Goal: Task Accomplishment & Management: Use online tool/utility

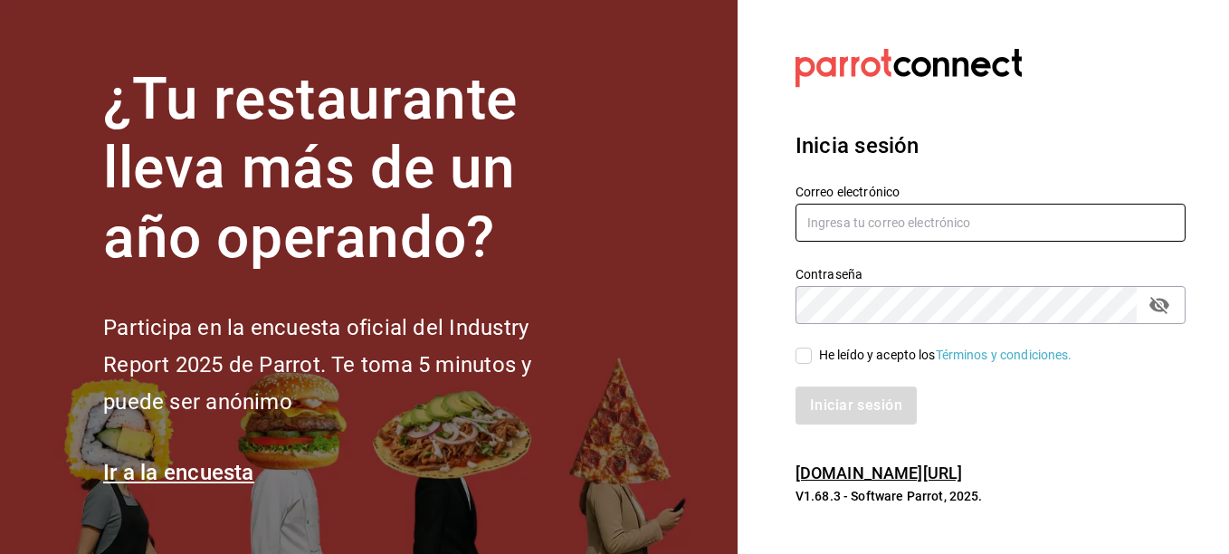
type input "[PERSON_NAME][EMAIL_ADDRESS][PERSON_NAME][DOMAIN_NAME]"
click at [796, 364] on label "He leído y acepto los Términos y condiciones." at bounding box center [933, 355] width 277 height 19
click at [796, 364] on input "He leído y acepto los Términos y condiciones." at bounding box center [803, 355] width 16 height 16
checkbox input "true"
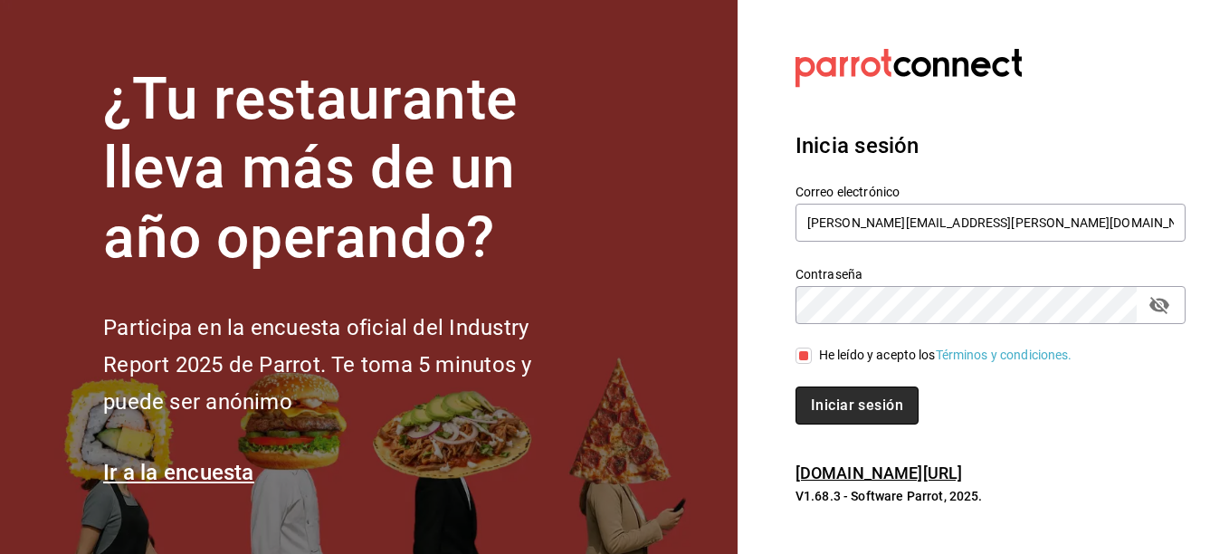
click at [843, 396] on button "Iniciar sesión" at bounding box center [856, 405] width 123 height 38
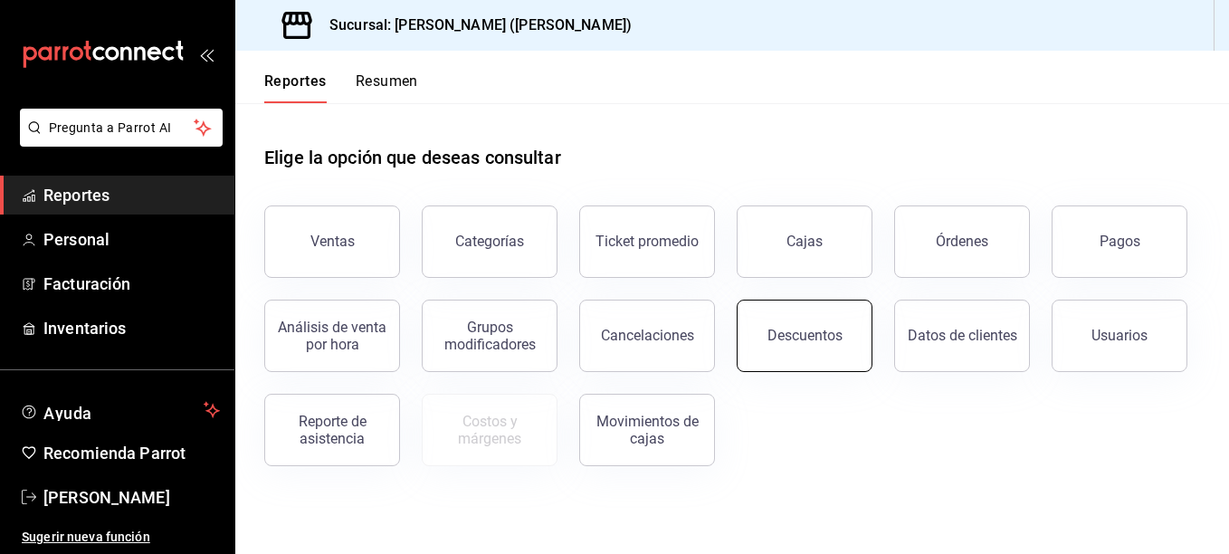
click at [764, 319] on button "Descuentos" at bounding box center [804, 335] width 136 height 72
click at [764, 319] on html "Pregunta a Parrot AI Reportes Personal Facturación Inventarios Ayuda Recomienda…" at bounding box center [614, 277] width 1229 height 554
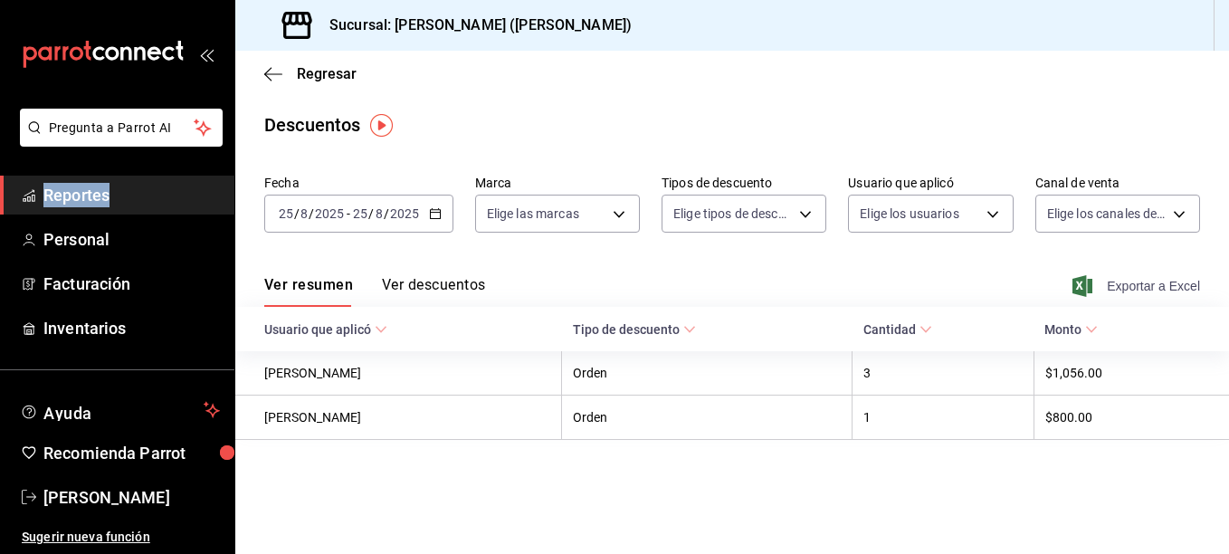
click at [1142, 296] on span "Exportar a Excel" at bounding box center [1138, 286] width 124 height 22
click at [288, 72] on span "Regresar" at bounding box center [310, 73] width 92 height 17
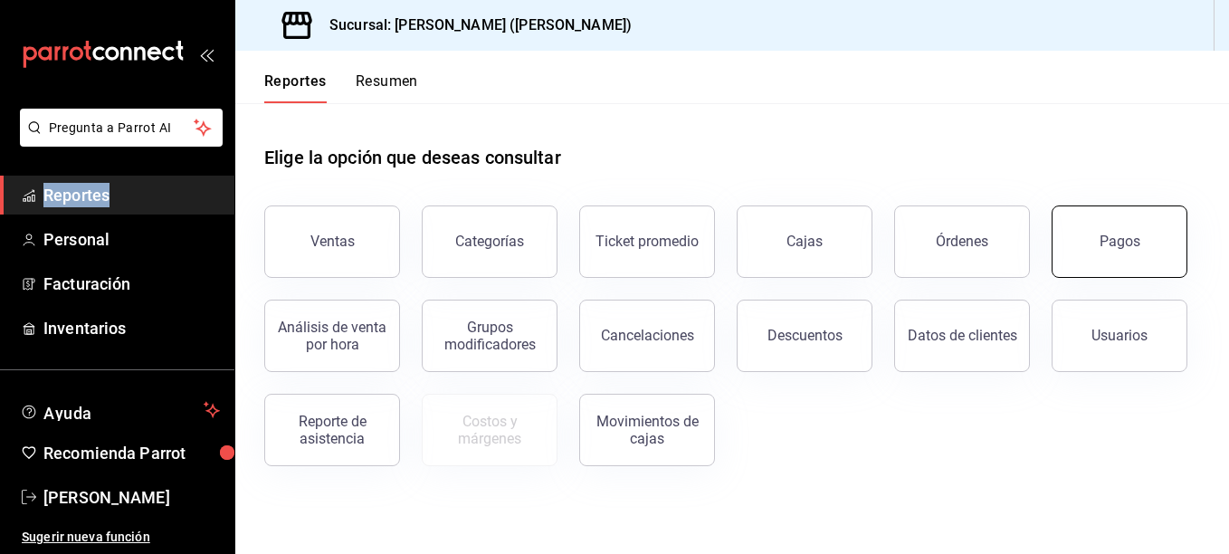
click at [1116, 235] on div "Pagos" at bounding box center [1119, 241] width 41 height 17
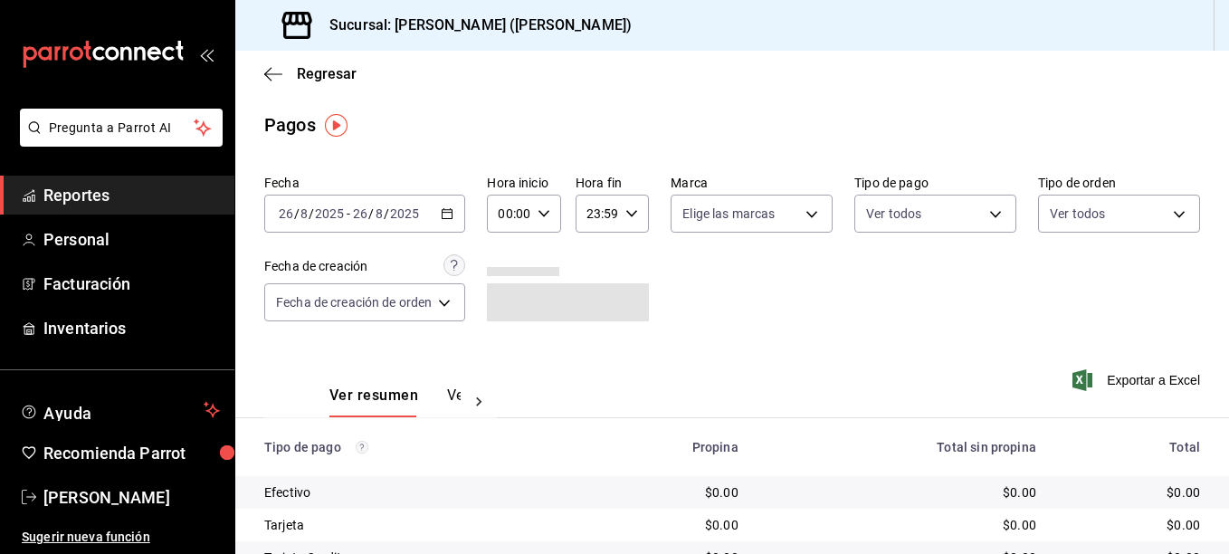
click at [422, 219] on div "2025-08-26 26 / 8 / 2025 - 2025-08-26 26 / 8 / 2025" at bounding box center [364, 214] width 201 height 38
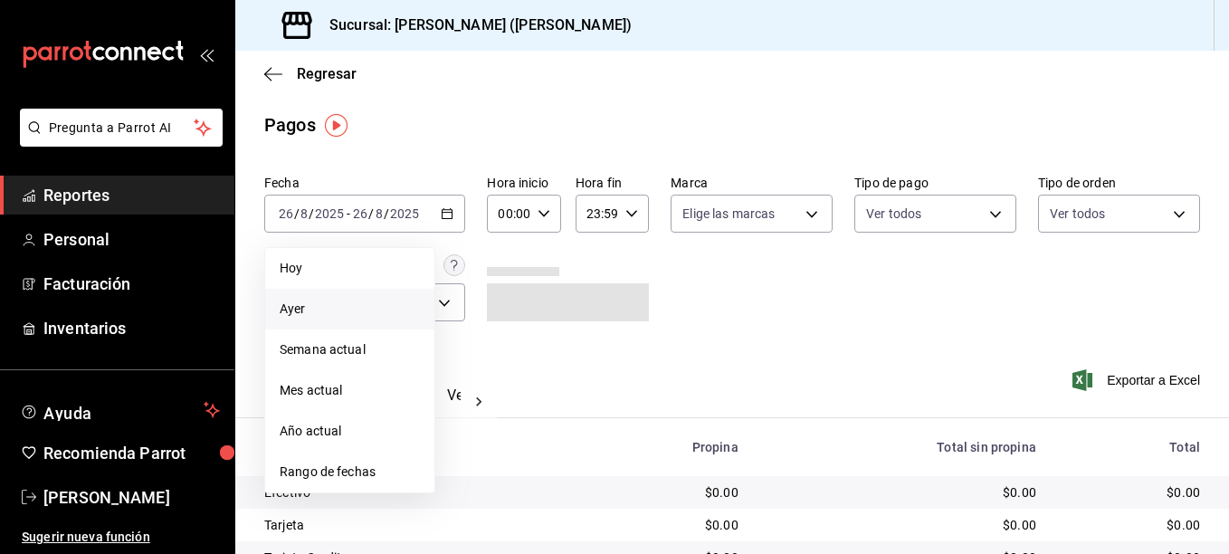
click at [345, 299] on li "Ayer" at bounding box center [349, 309] width 169 height 41
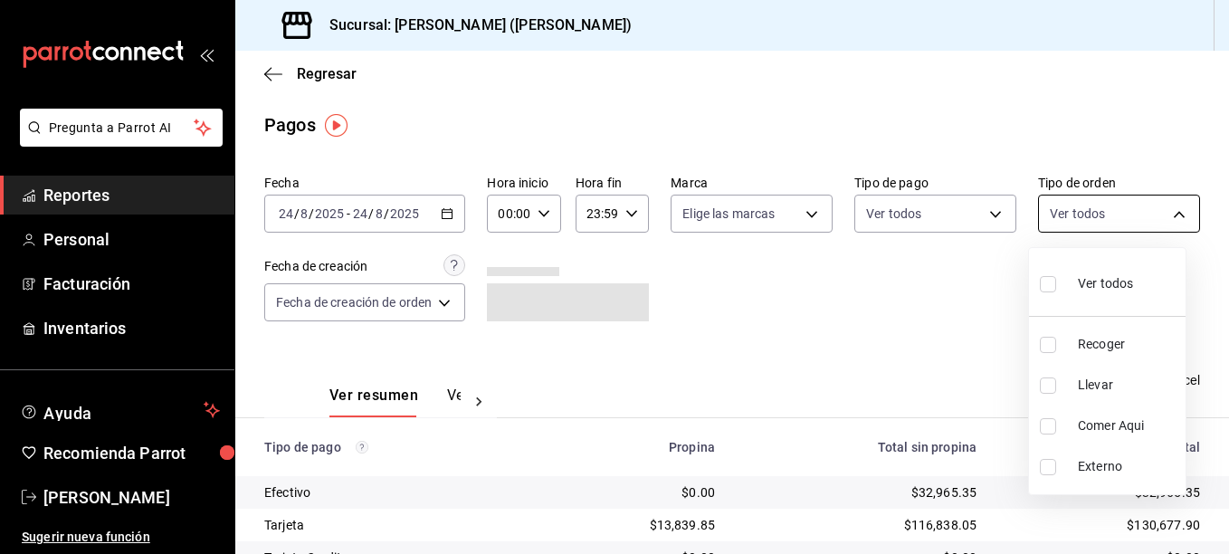
click at [1075, 219] on body "Pregunta a Parrot AI Reportes Personal Facturación Inventarios Ayuda Recomienda…" at bounding box center [614, 277] width 1229 height 554
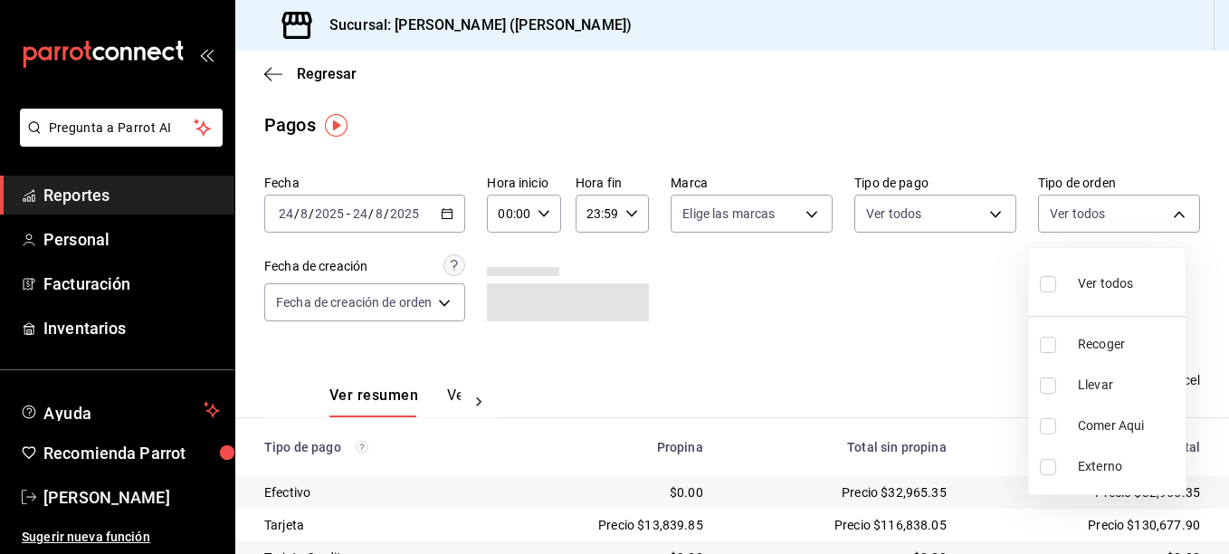
click at [1117, 375] on li "Llevar" at bounding box center [1107, 385] width 157 height 41
type input "d5ed7011-f835-4d0c-a8fc-5f0f01446209"
checkbox input "true"
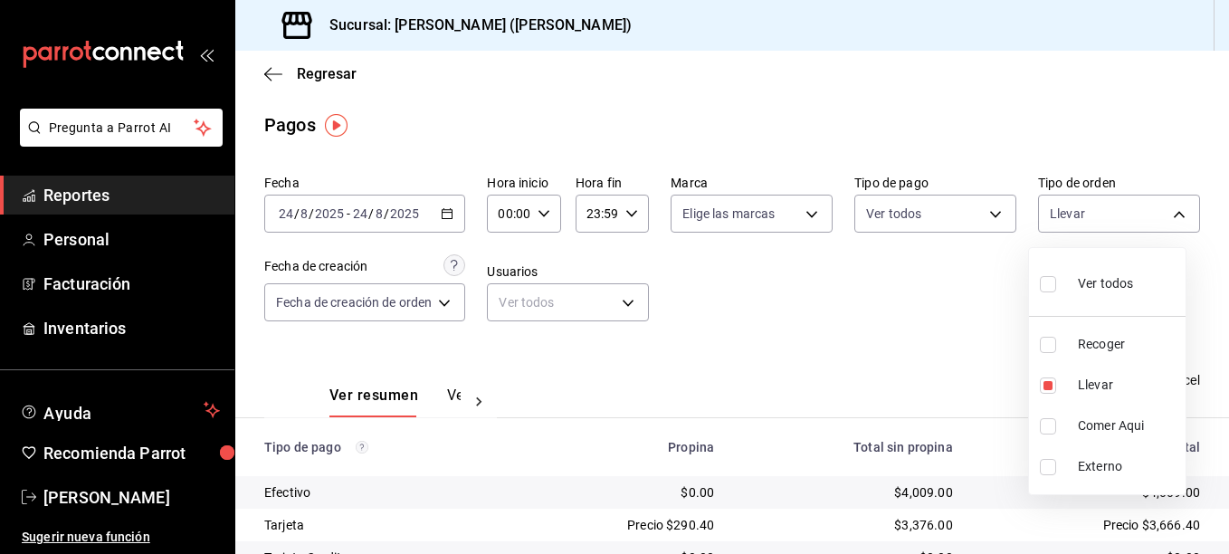
click at [361, 206] on div at bounding box center [614, 277] width 1229 height 554
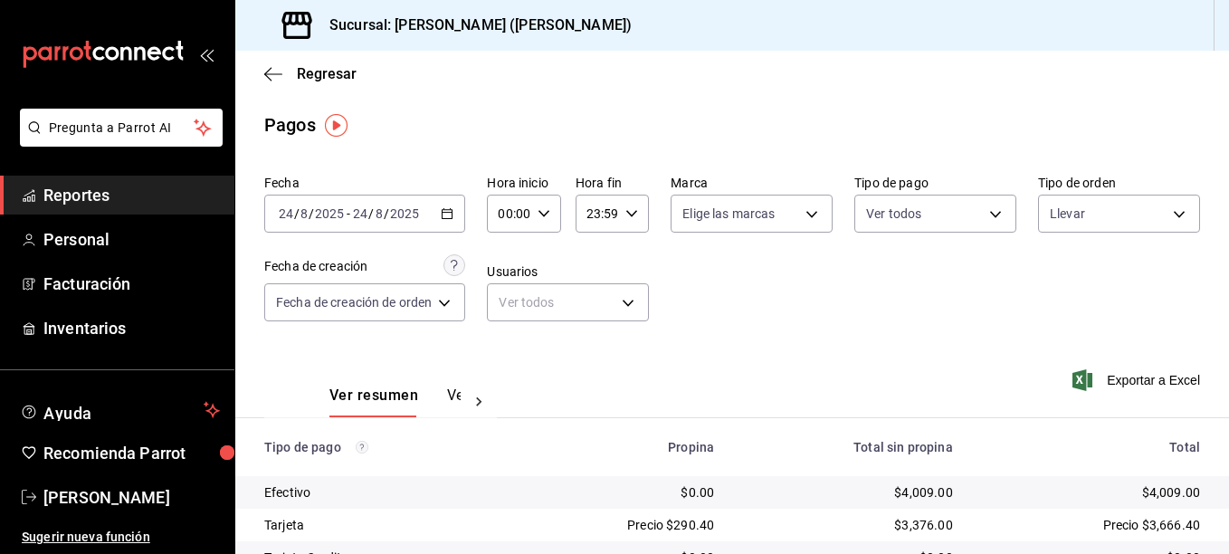
click at [404, 220] on input "2025" at bounding box center [404, 213] width 31 height 14
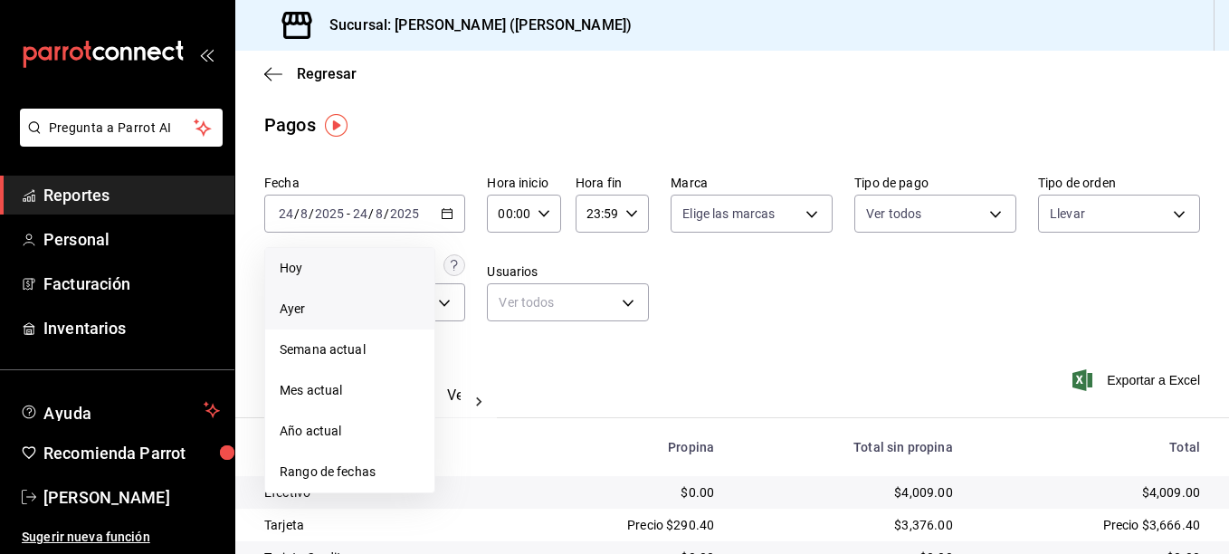
click at [290, 267] on span "Hoy" at bounding box center [350, 268] width 140 height 19
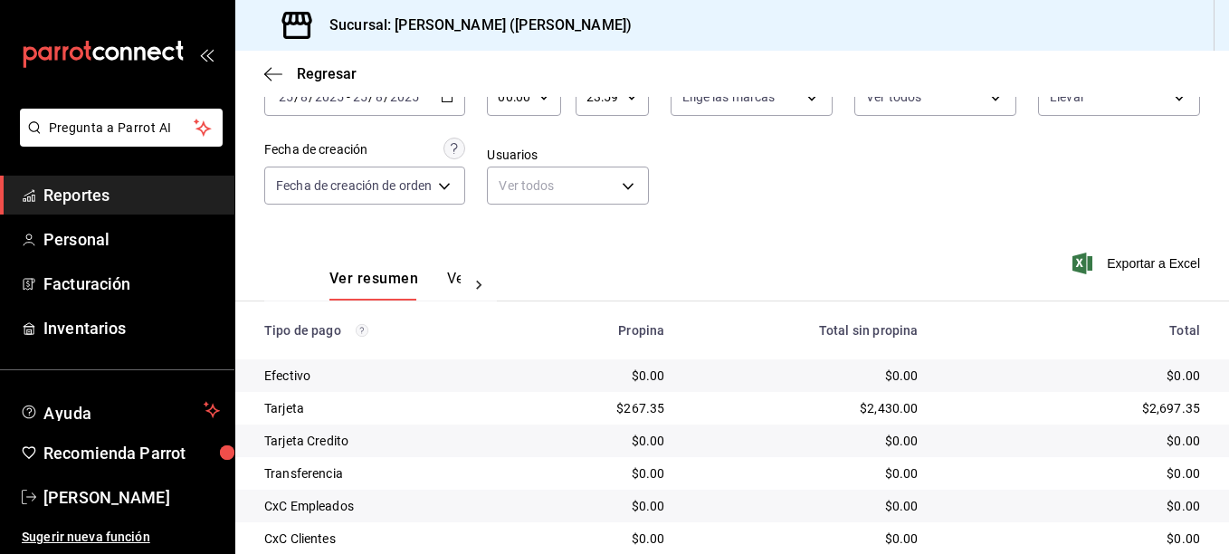
scroll to position [125, 0]
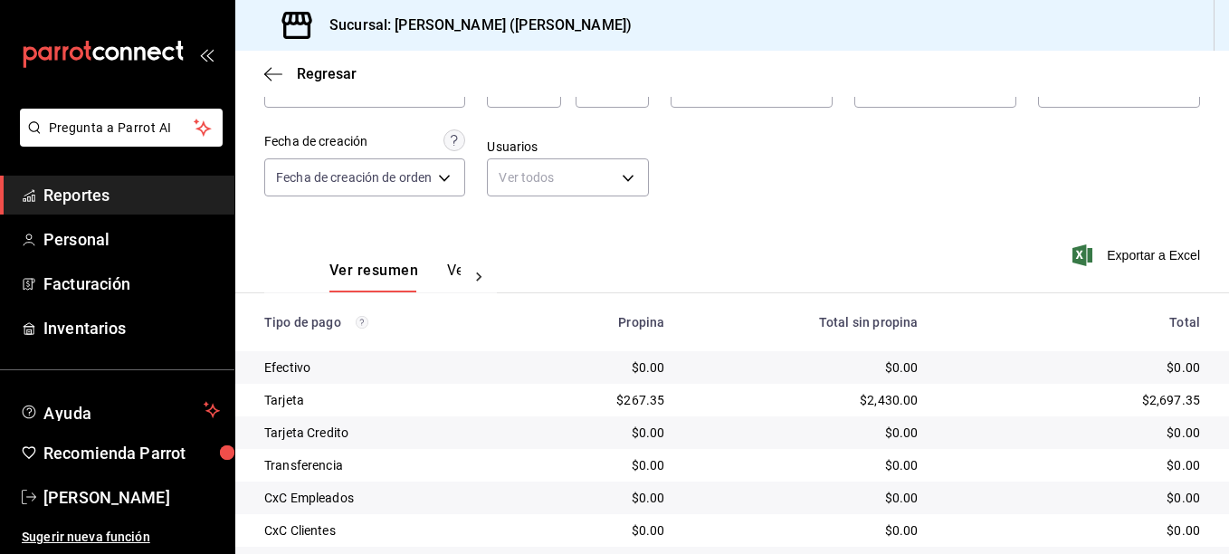
click at [457, 270] on button "Ver pagos" at bounding box center [481, 276] width 68 height 31
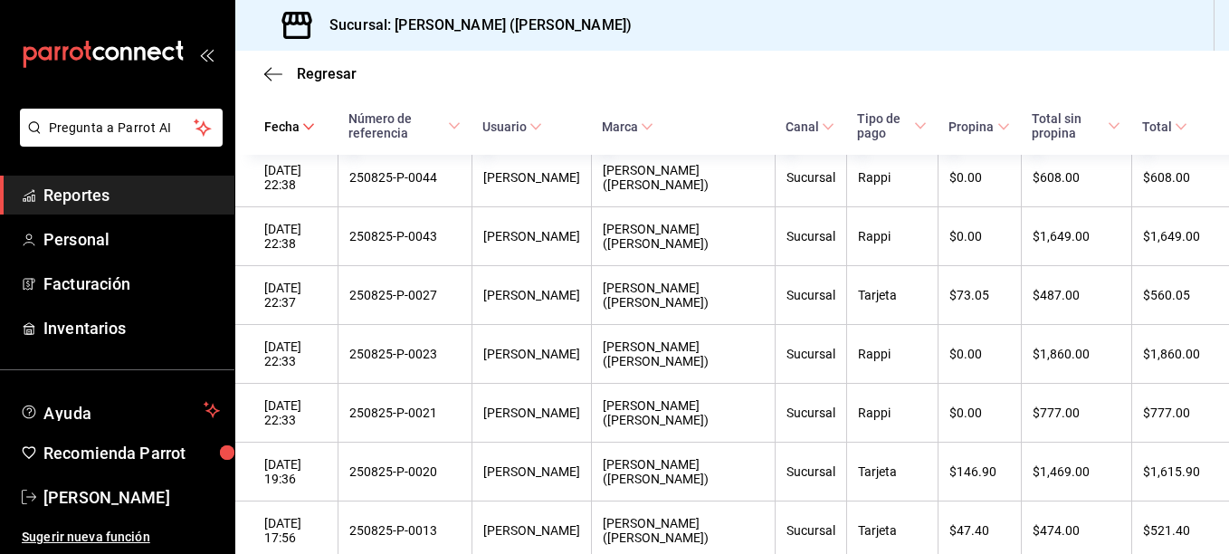
scroll to position [559, 0]
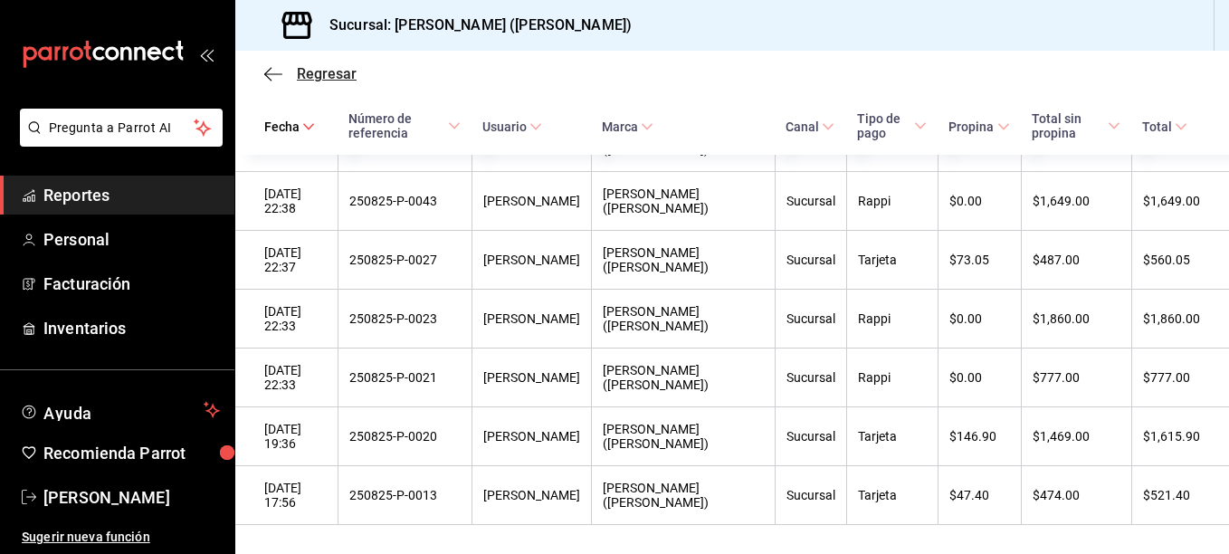
click at [279, 74] on icon "button" at bounding box center [273, 73] width 18 height 1
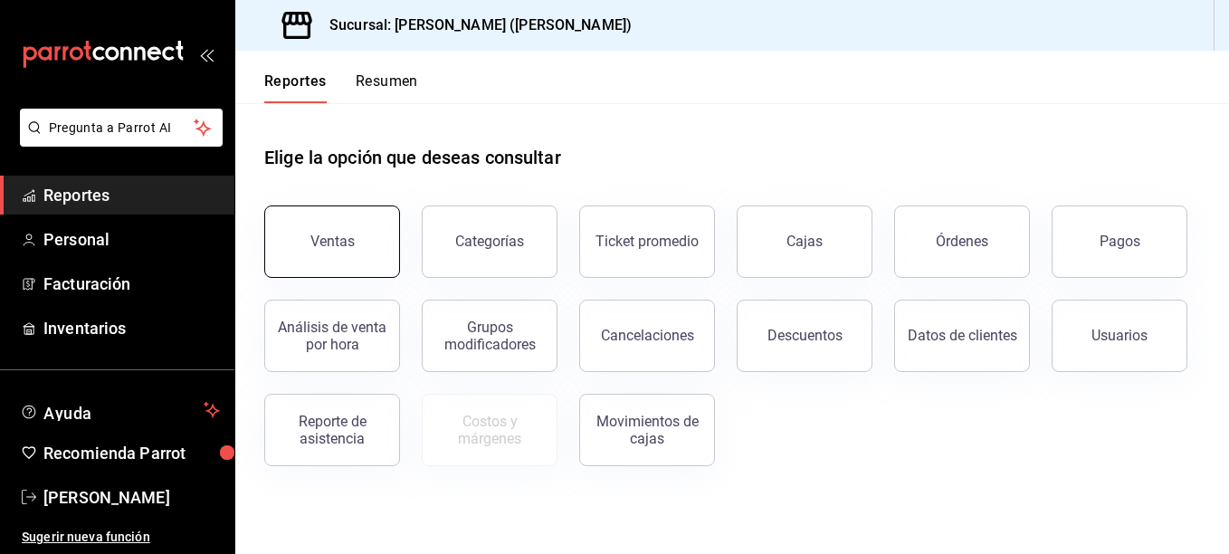
click at [366, 240] on button "Ventas" at bounding box center [332, 241] width 136 height 72
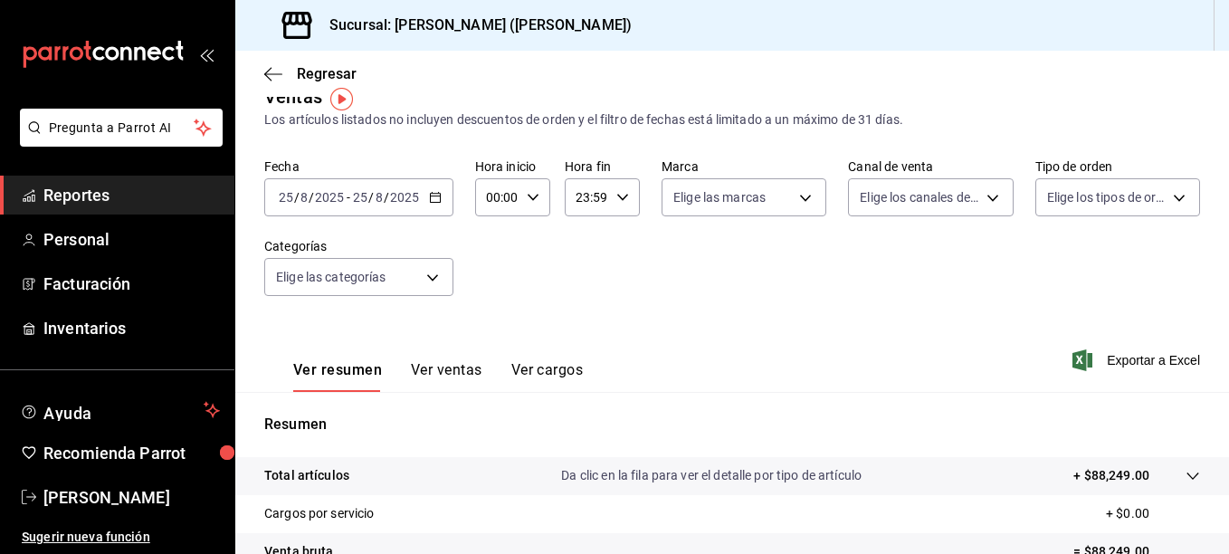
scroll to position [29, 0]
click at [818, 463] on tr "Total artículos Da clic en la fila para ver el detalle por tipo de artículo + $…" at bounding box center [731, 475] width 993 height 38
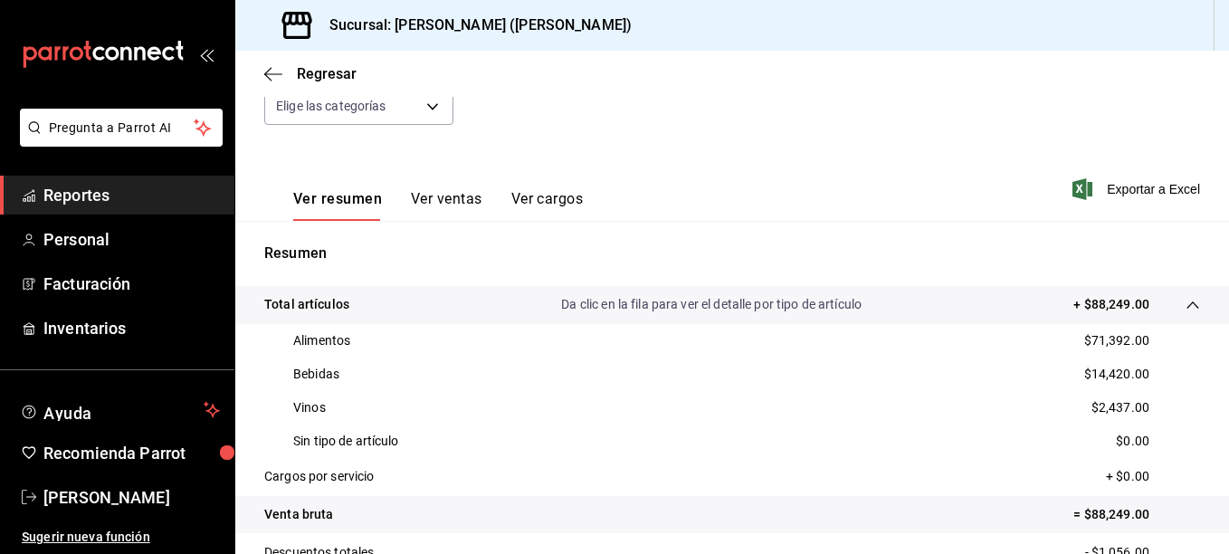
scroll to position [201, 0]
